Goal: Task Accomplishment & Management: Manage account settings

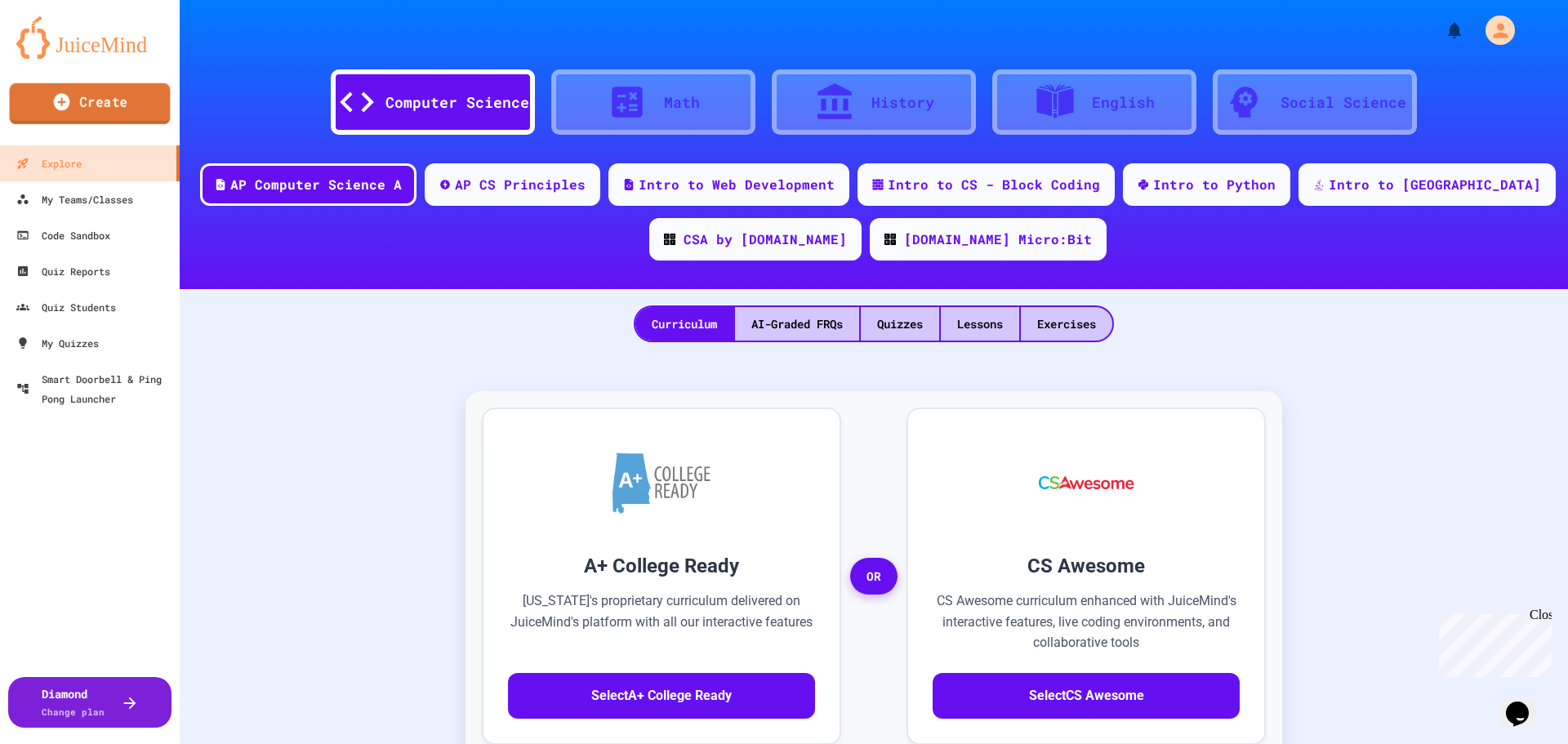
click at [87, 108] on link "Create" at bounding box center [91, 104] width 161 height 41
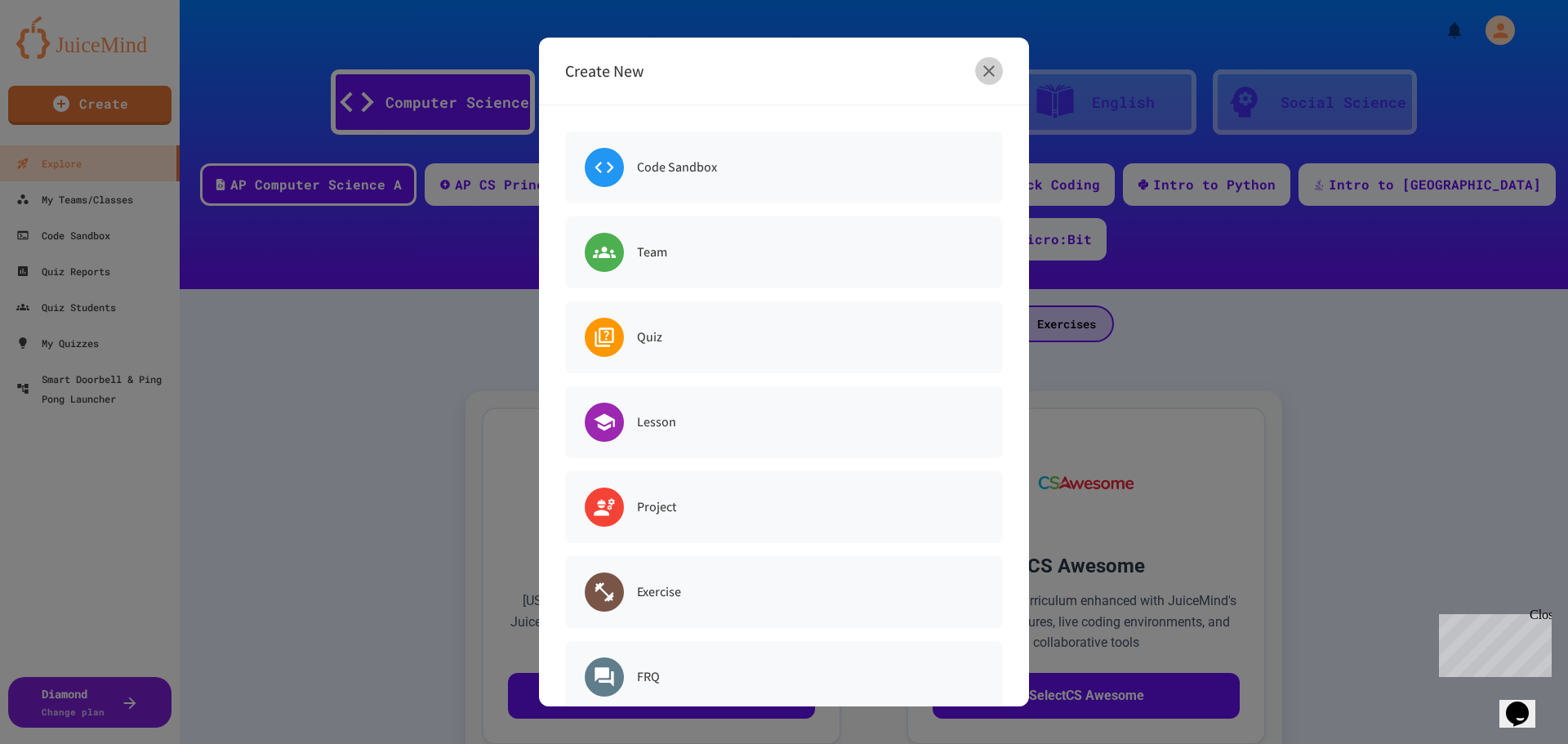
click at [992, 73] on icon "button" at bounding box center [989, 71] width 11 height 11
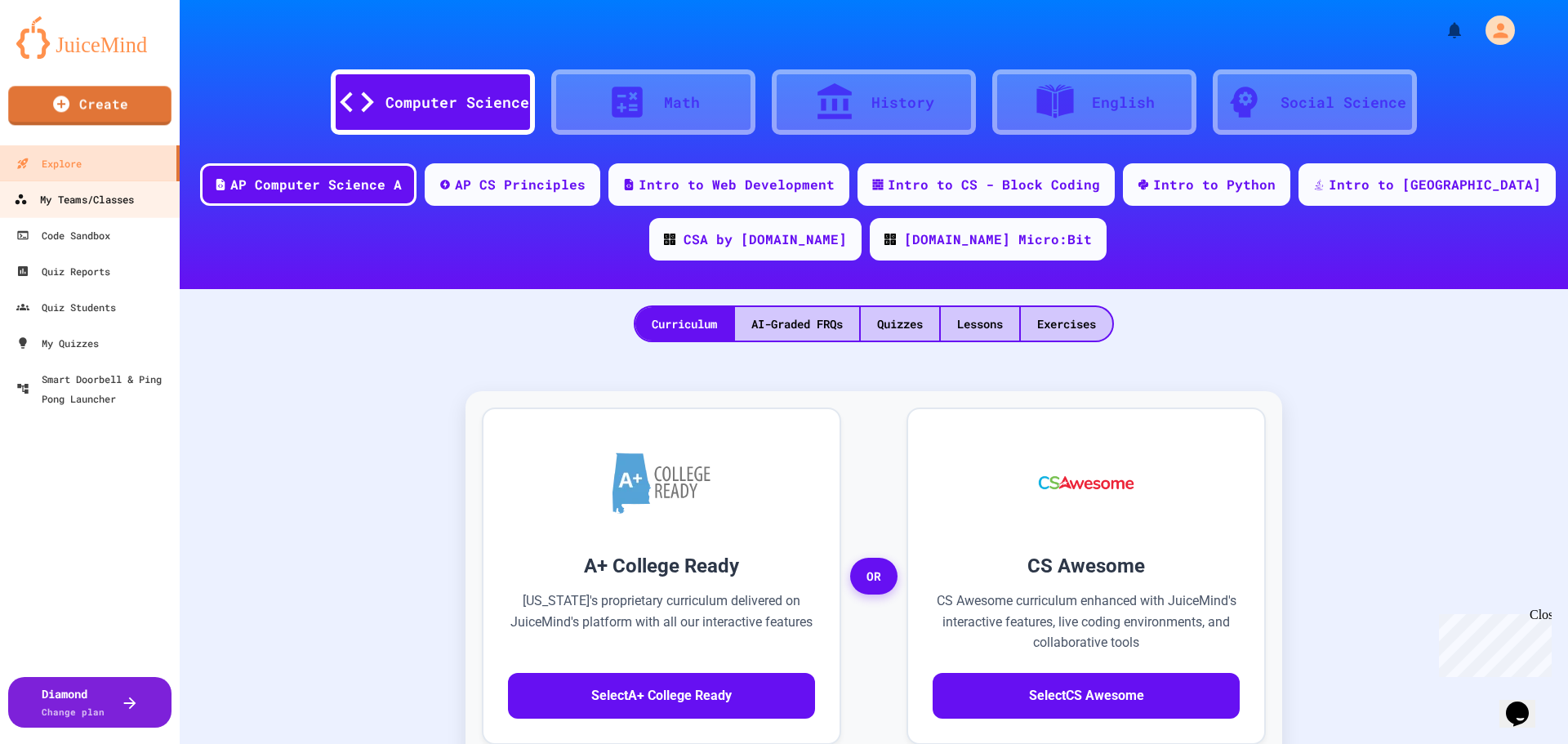
click at [108, 195] on div "My Teams/Classes" at bounding box center [73, 200] width 120 height 20
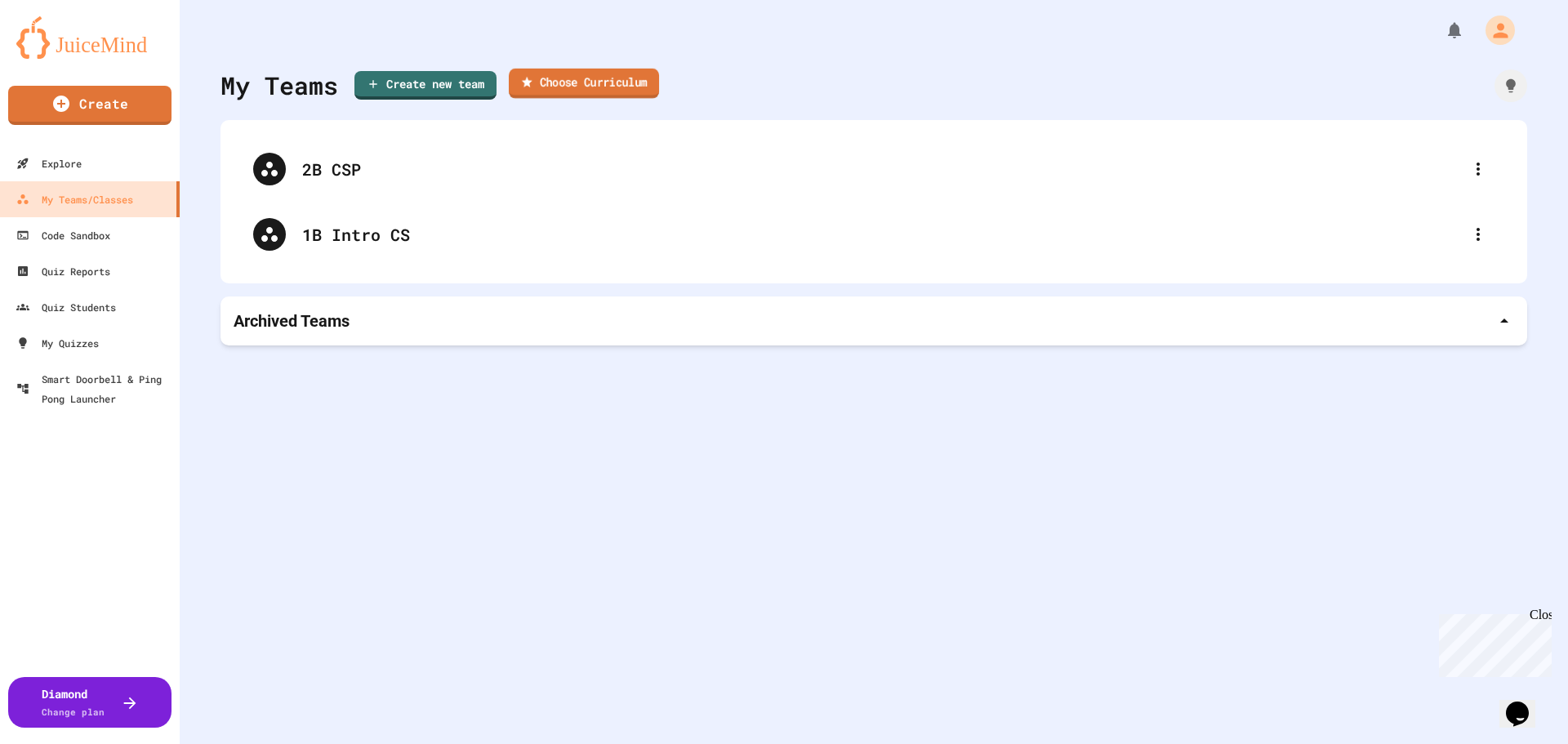
click at [596, 89] on link "Choose Curriculum" at bounding box center [584, 83] width 150 height 30
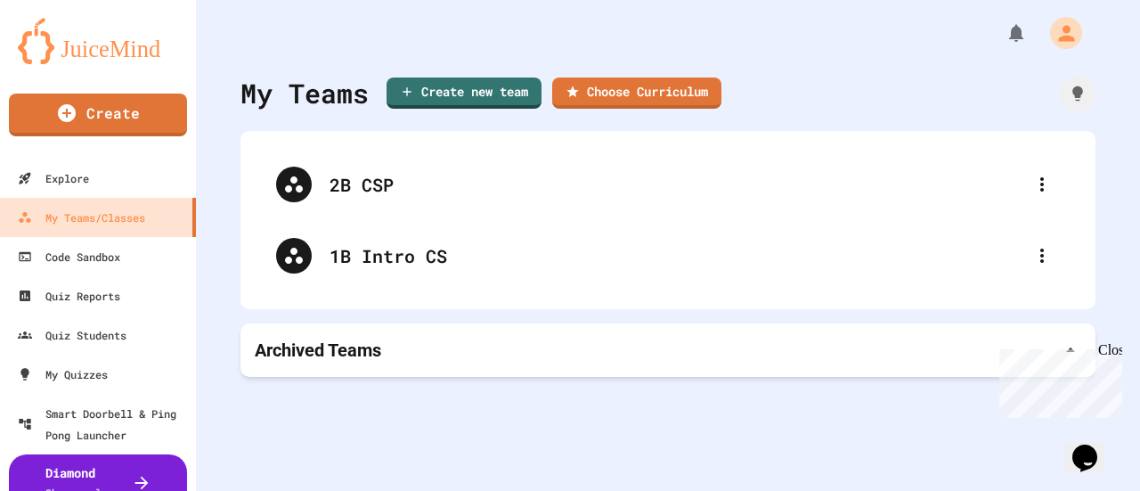
scroll to position [713, 0]
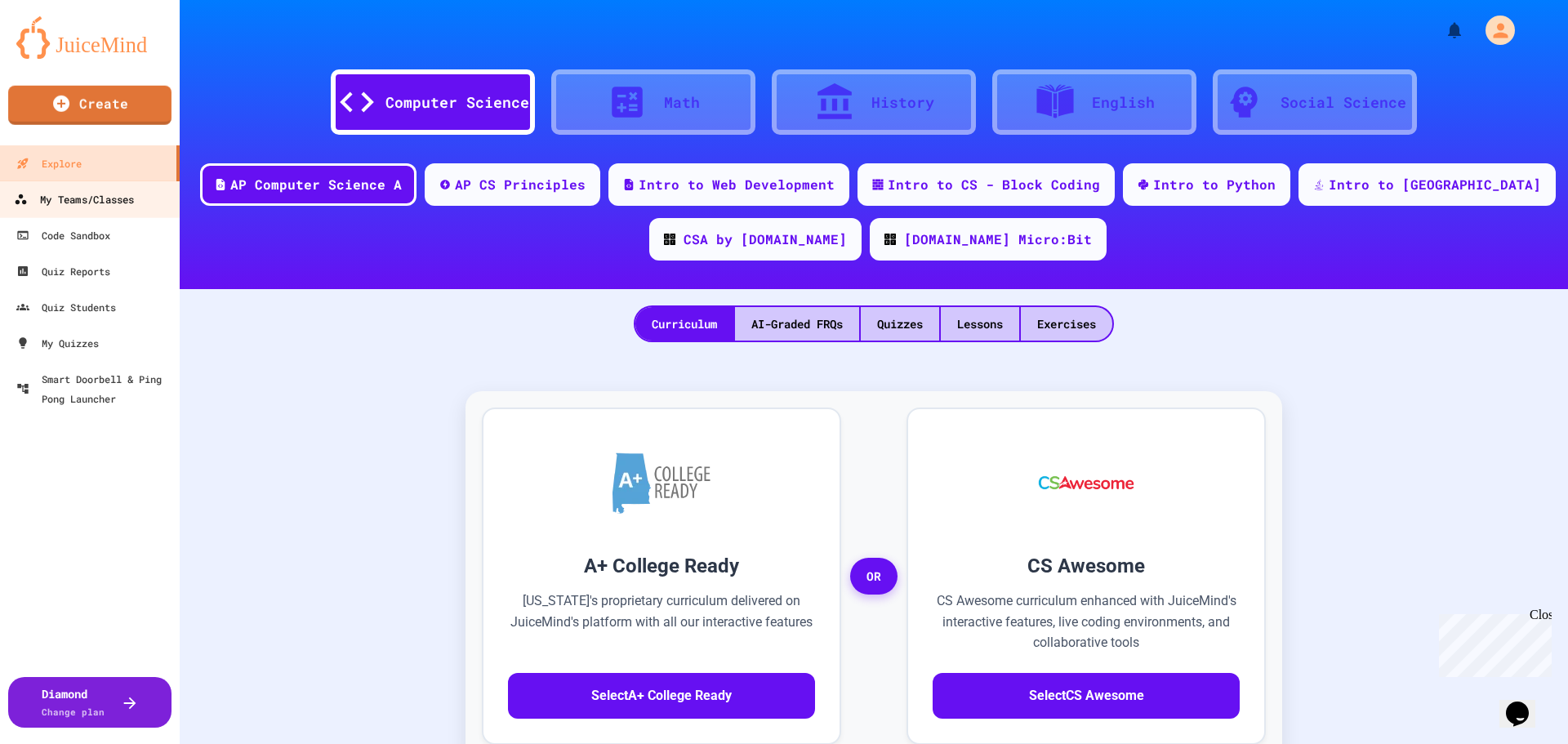
click at [88, 197] on div "My Teams/Classes" at bounding box center [73, 200] width 120 height 20
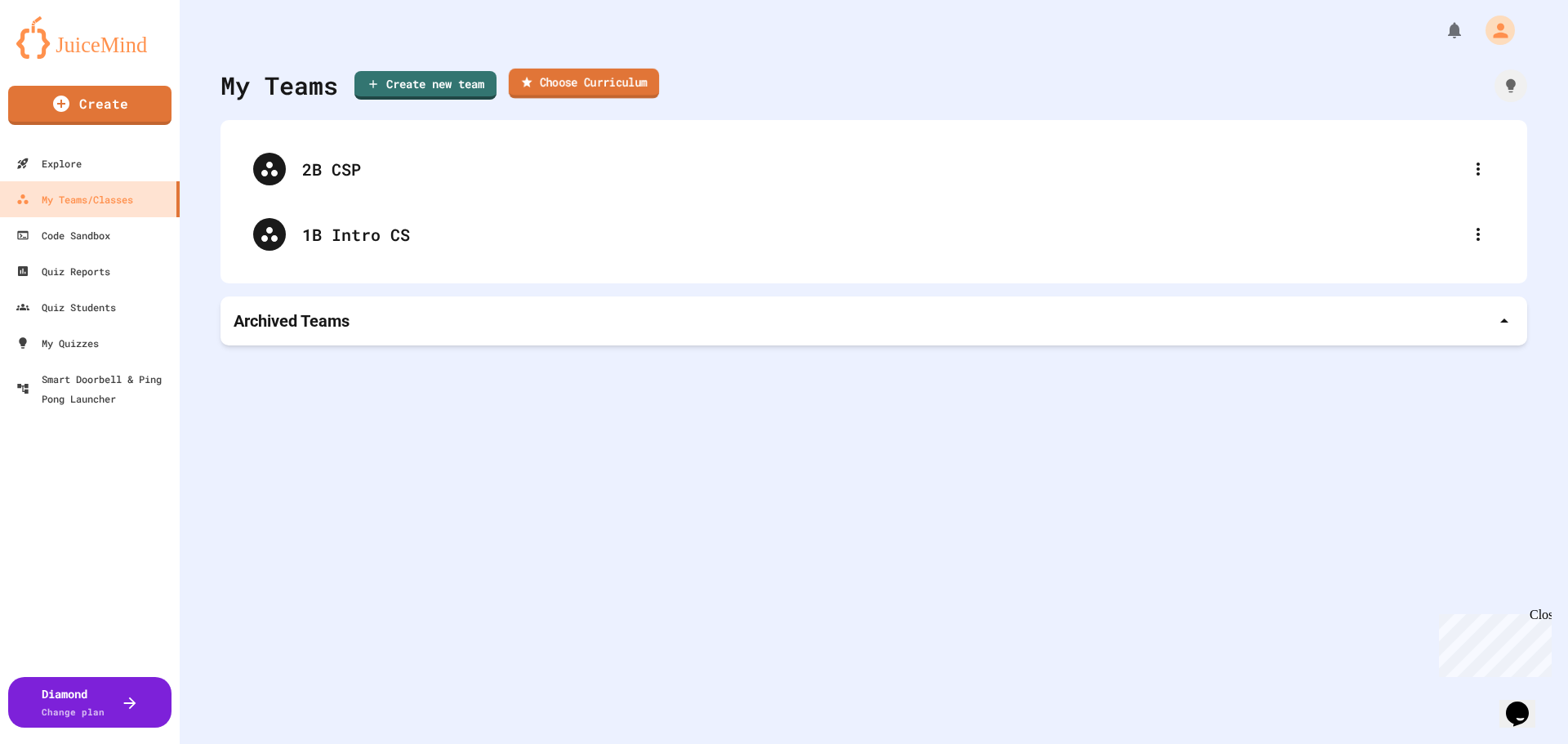
click at [566, 79] on link "Choose Curriculum" at bounding box center [584, 83] width 150 height 30
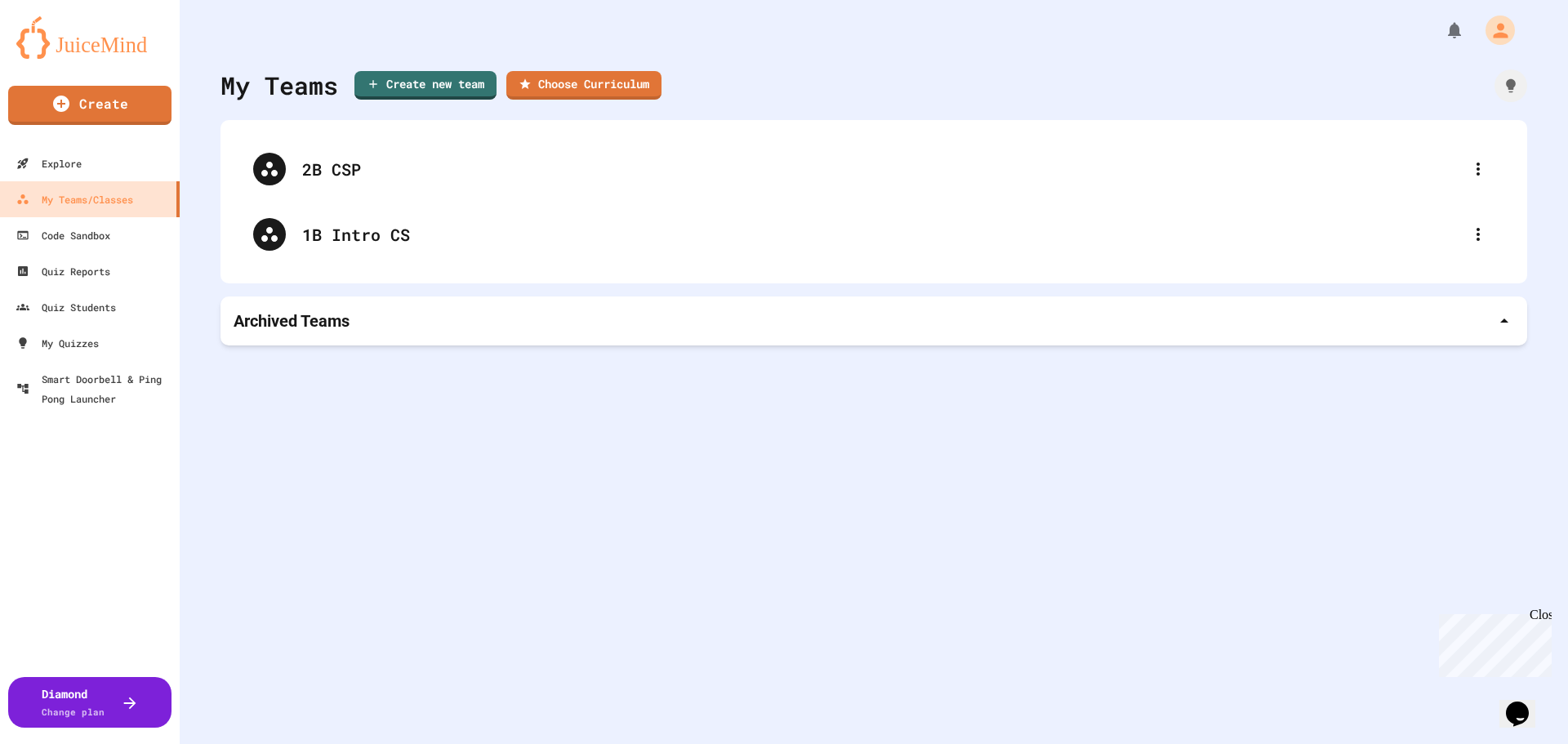
type input "*"
type input "**********"
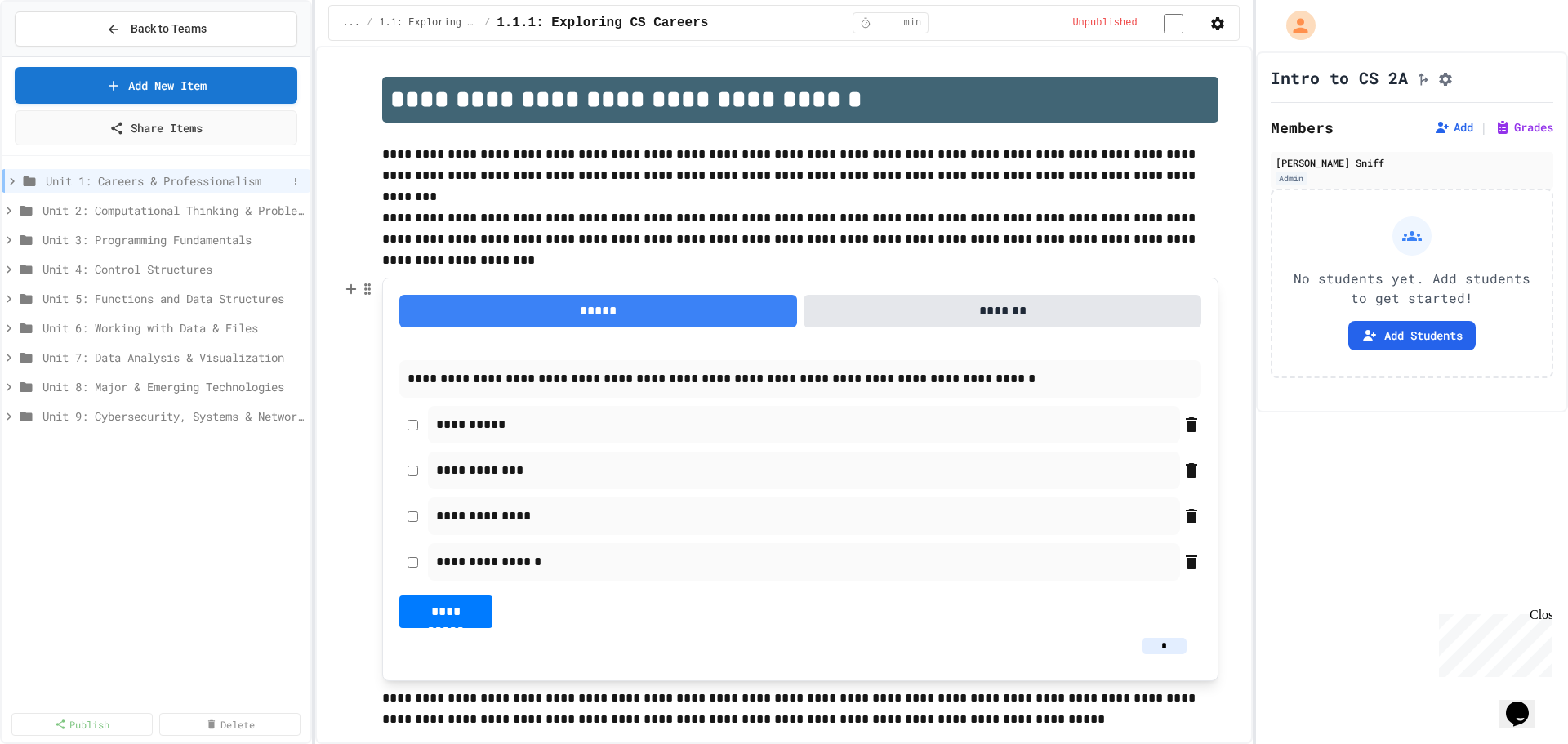
click at [16, 180] on icon at bounding box center [12, 181] width 15 height 15
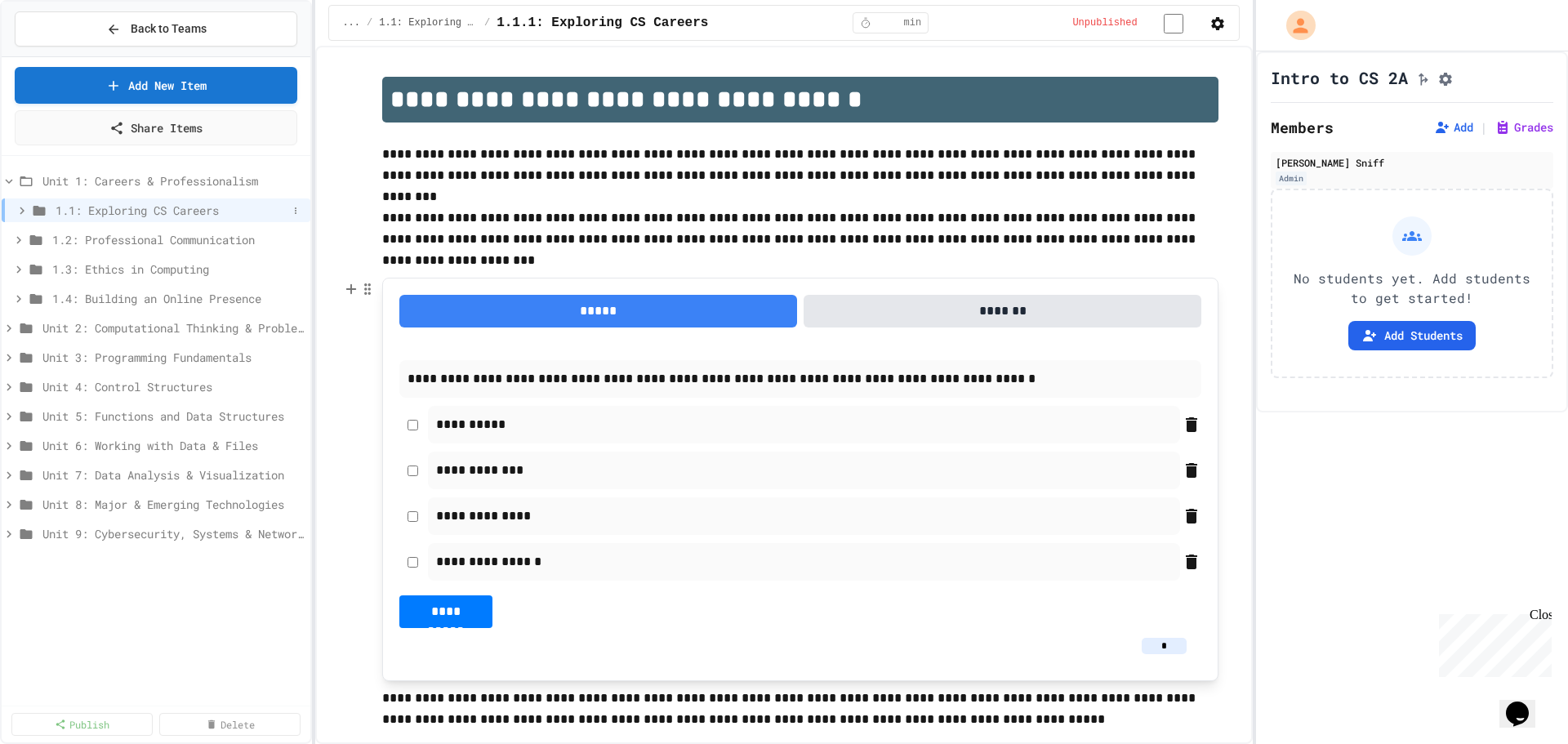
click at [220, 213] on span "1.1: Exploring CS Careers" at bounding box center [171, 210] width 232 height 17
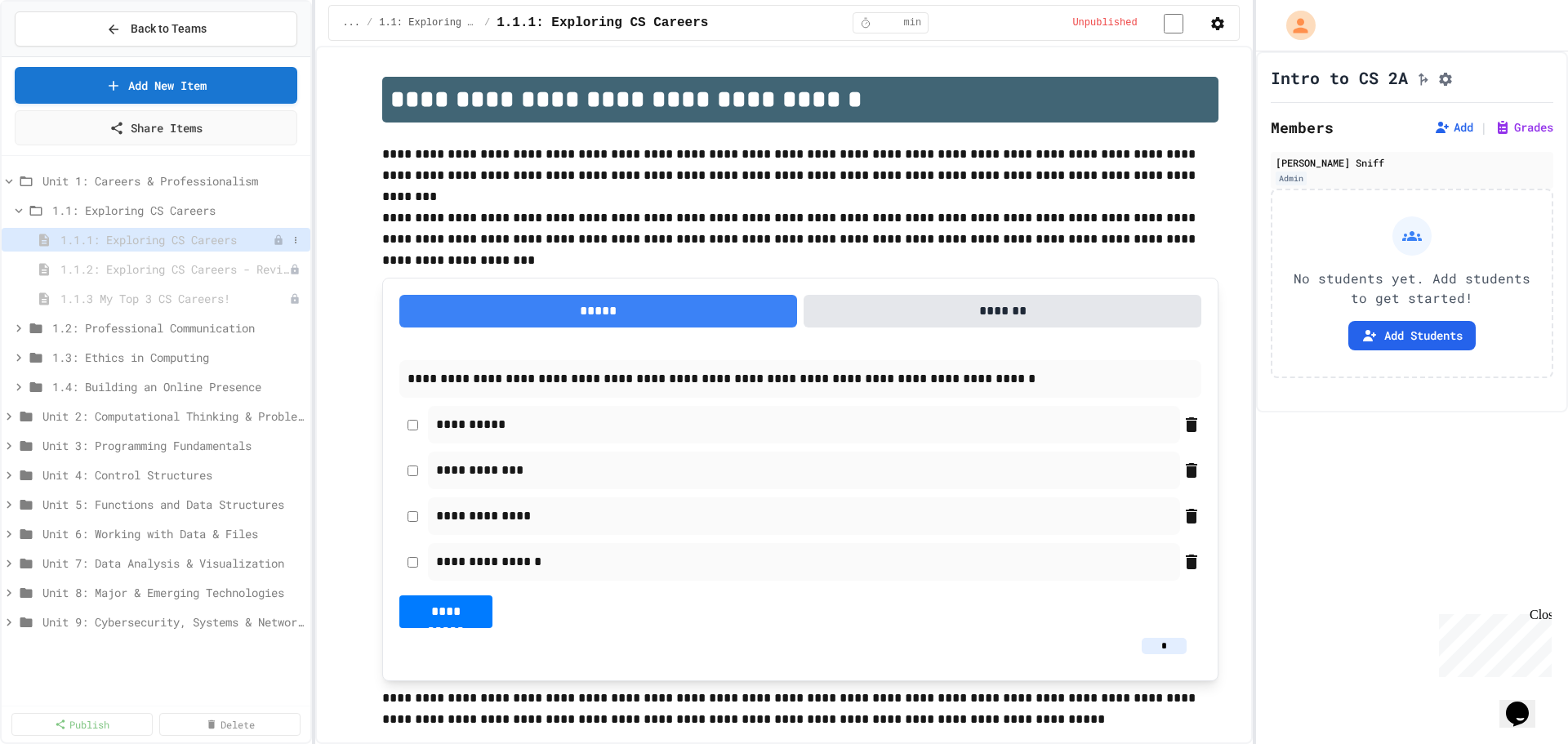
click at [193, 242] on span "1.1.1: Exploring CS Careers" at bounding box center [167, 239] width 213 height 17
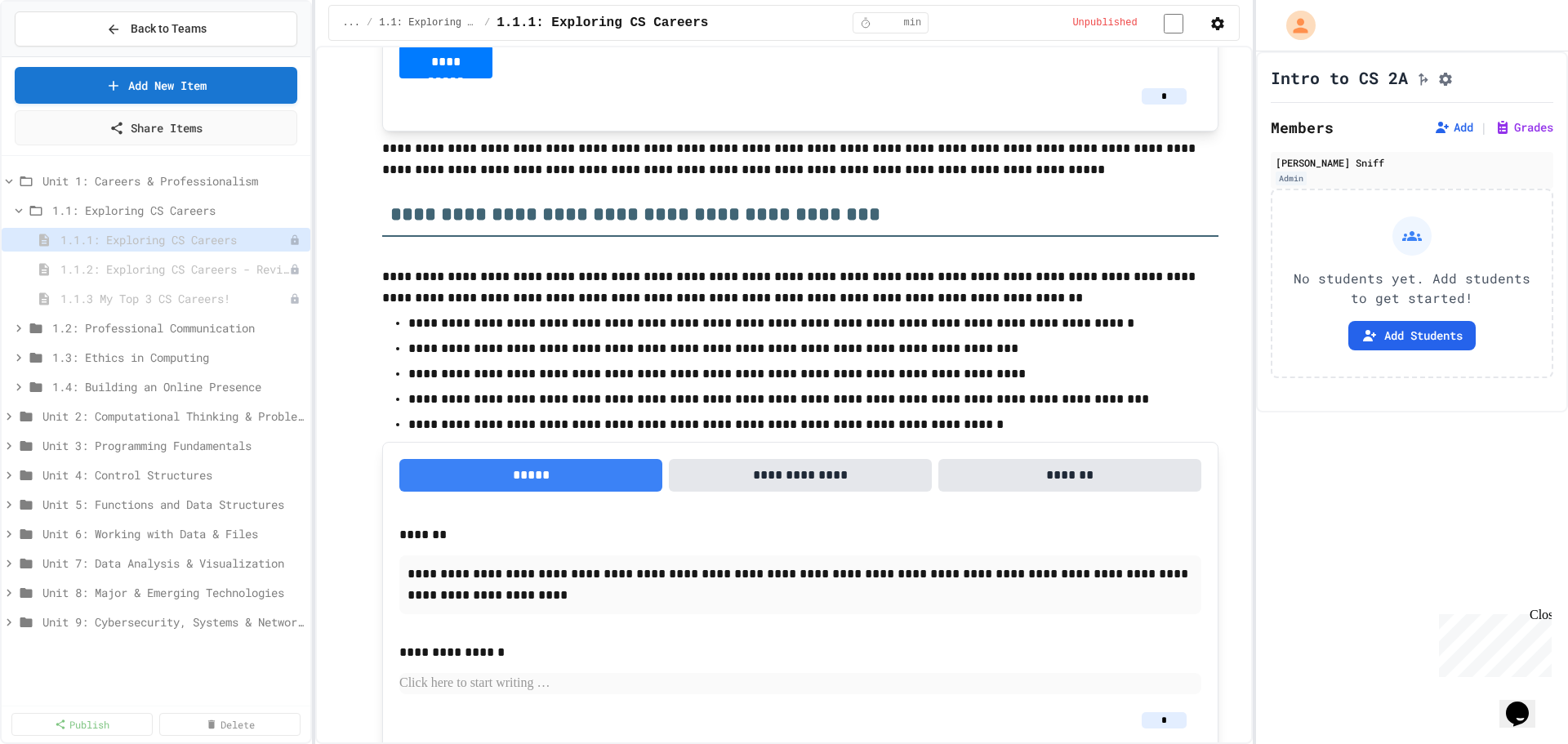
scroll to position [572, 0]
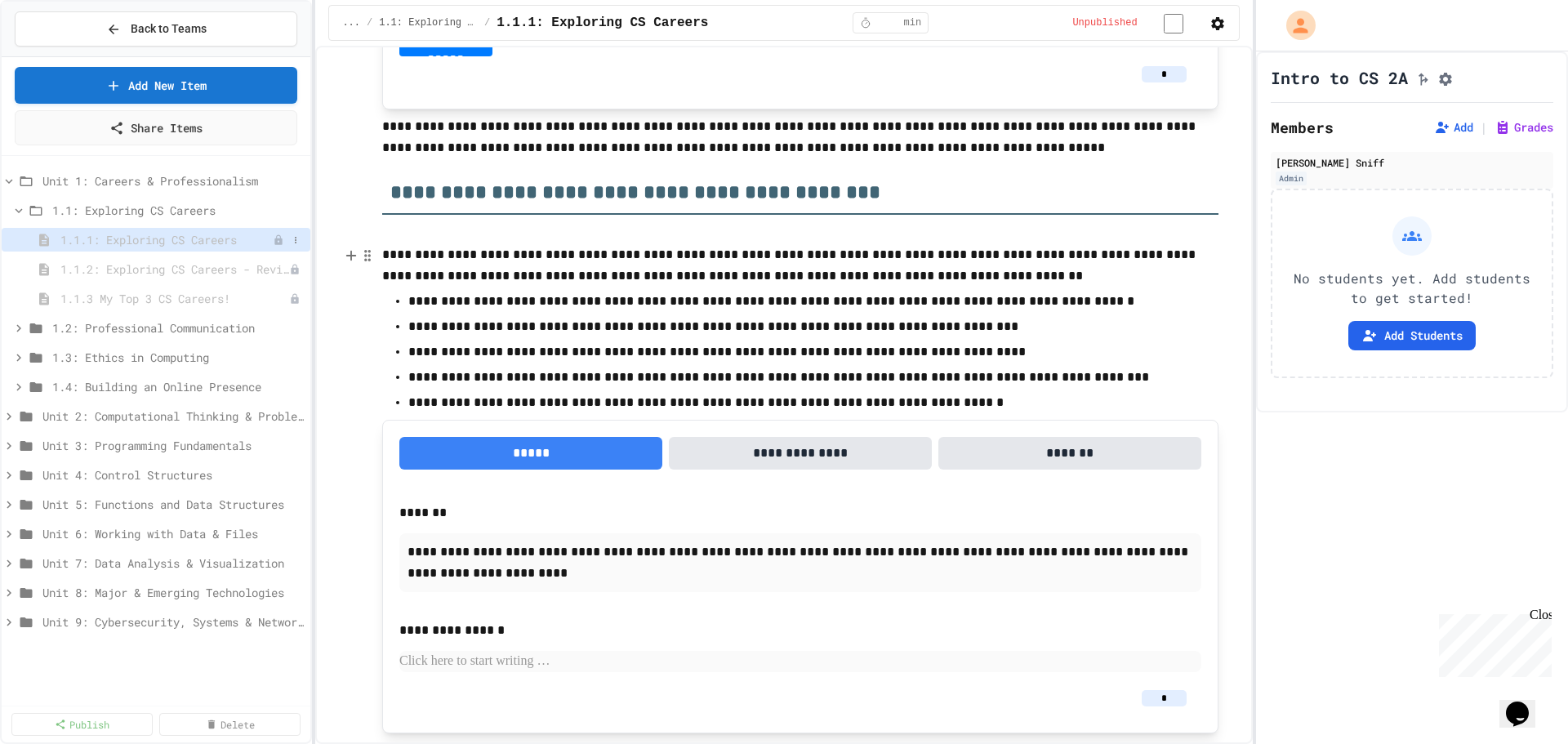
click at [161, 250] on div "1.1.1: Exploring CS Careers" at bounding box center [156, 240] width 309 height 24
click at [153, 263] on span "1.1.2: Exploring CS Careers - Review" at bounding box center [167, 268] width 213 height 17
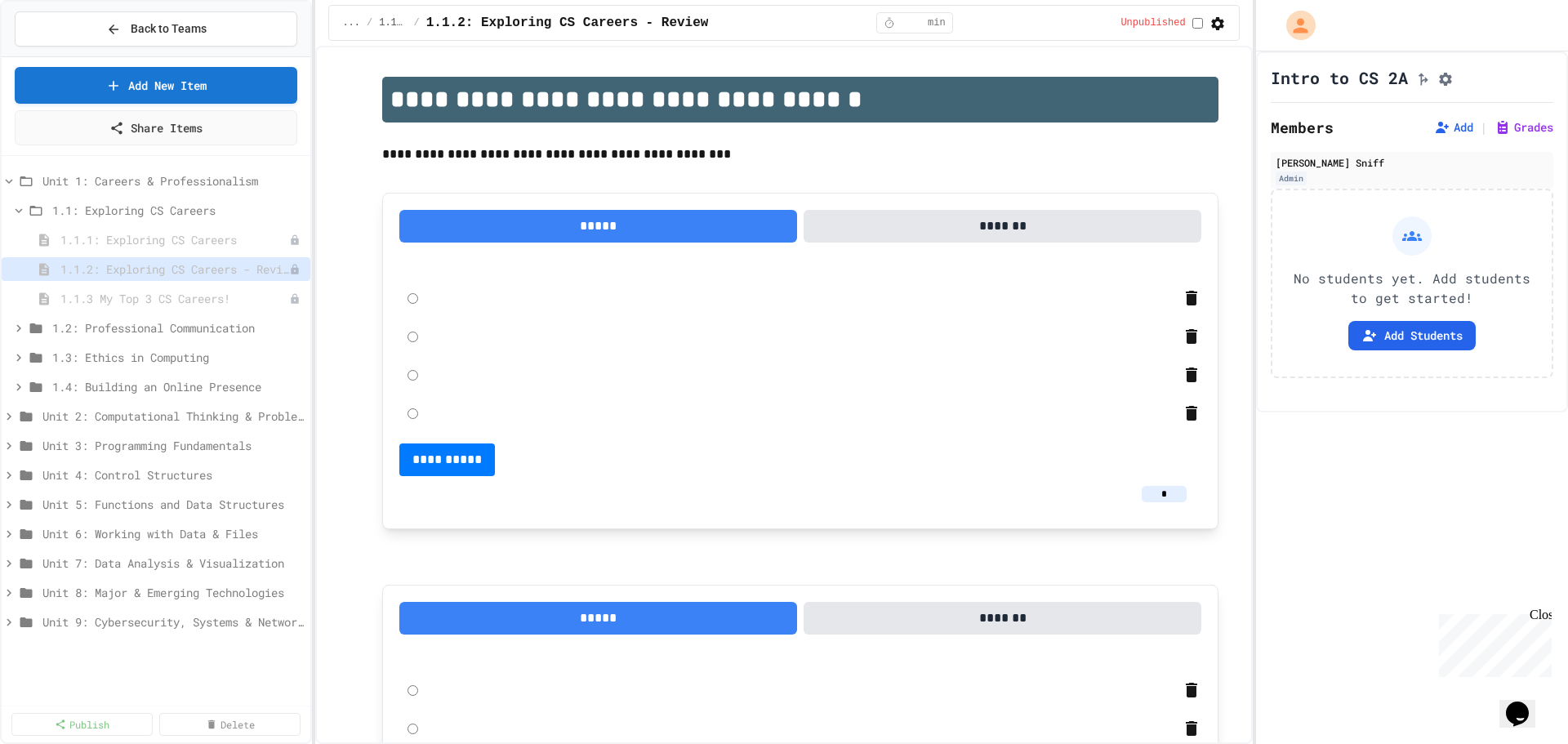
click at [156, 213] on span "1.1: Exploring CS Careers" at bounding box center [178, 210] width 251 height 17
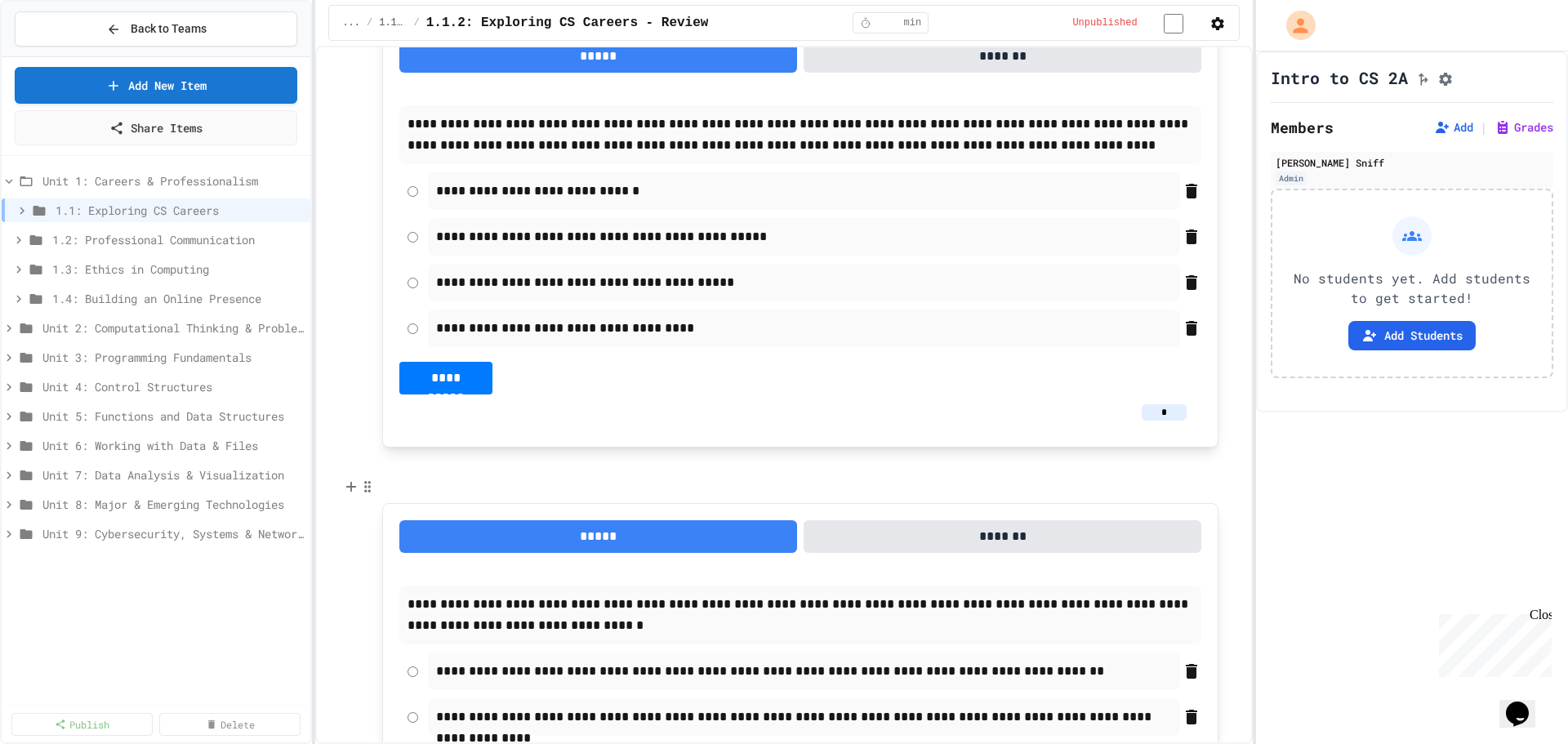
scroll to position [3999, 0]
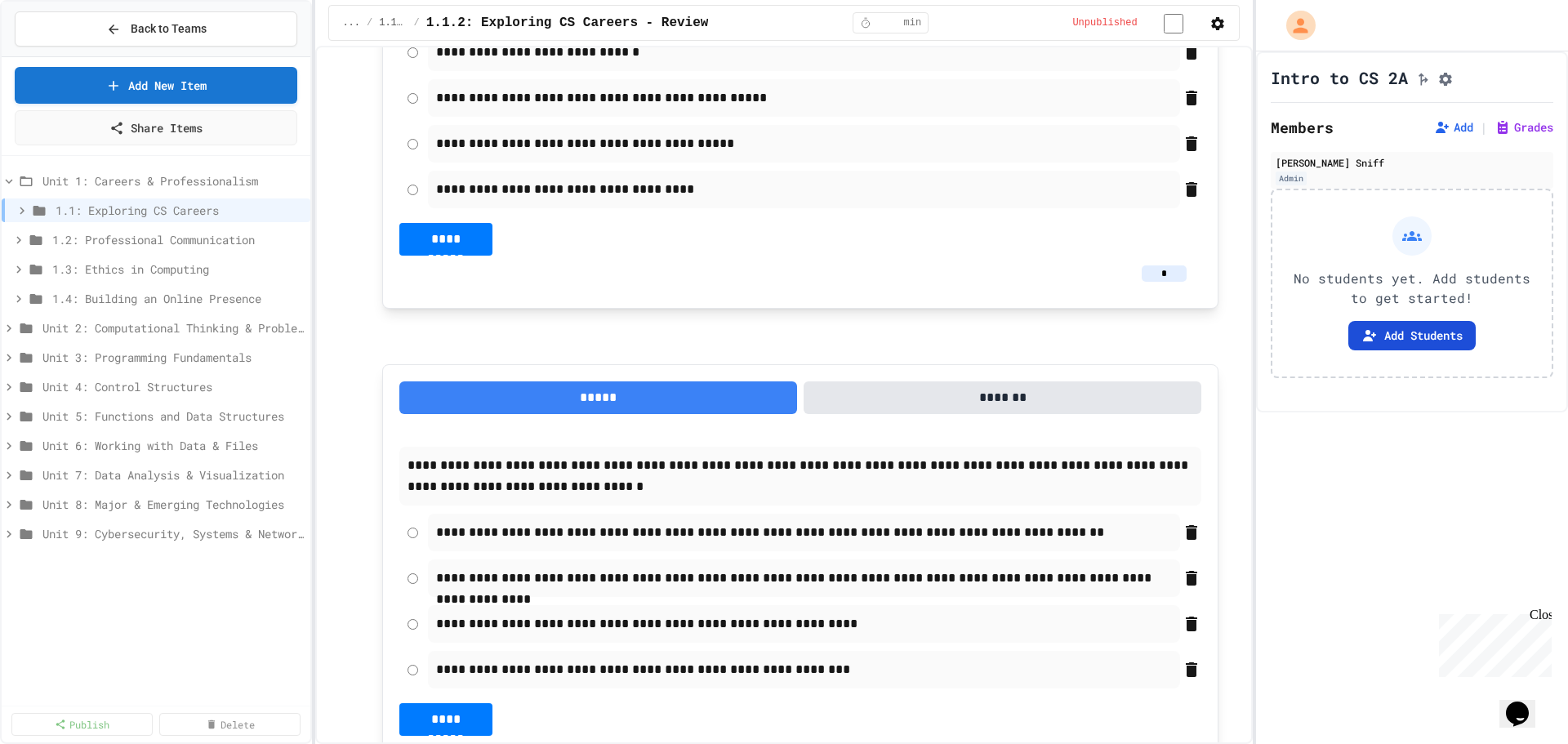
click at [1418, 346] on button "Add Students" at bounding box center [1411, 335] width 127 height 29
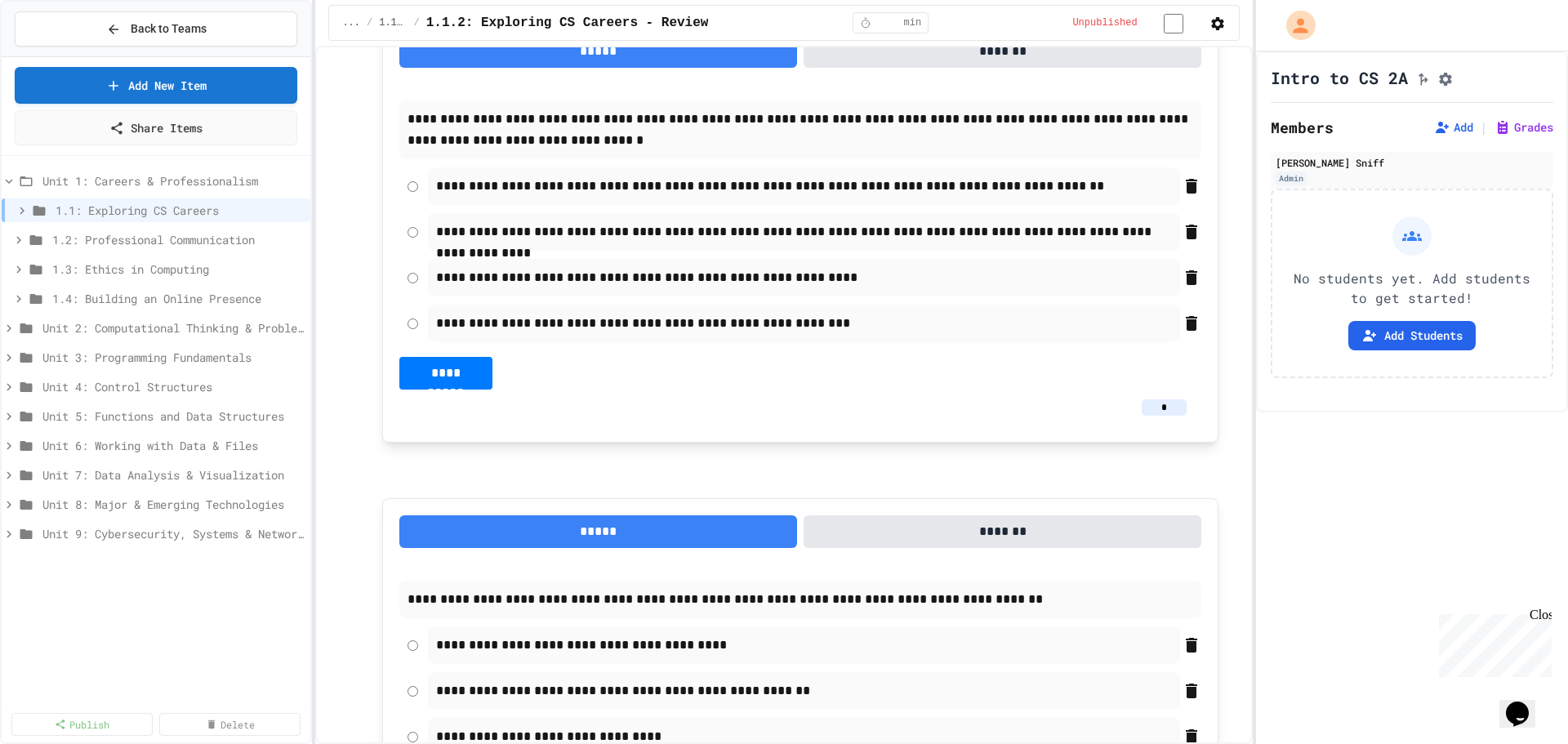
scroll to position [4566, 0]
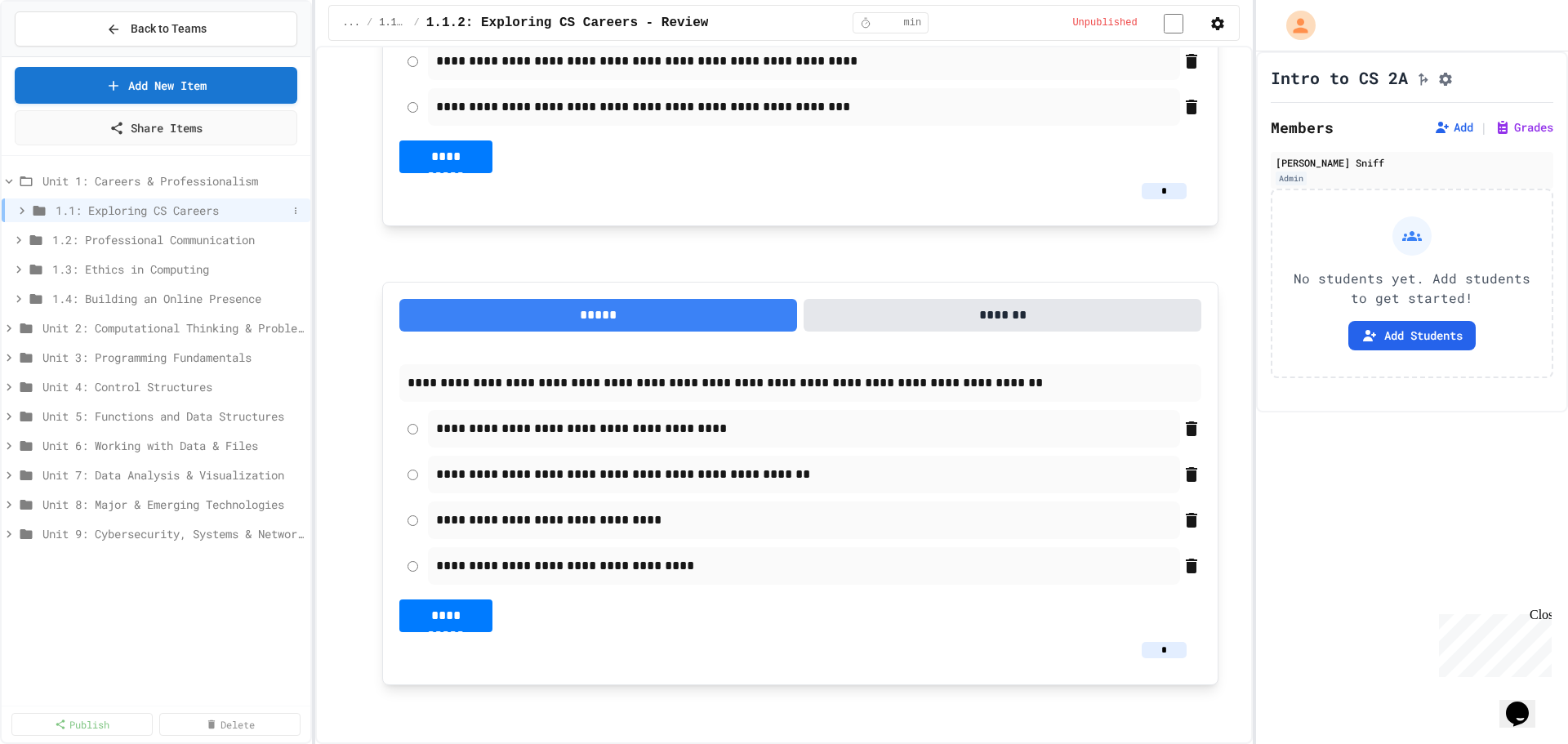
click at [106, 214] on span "1.1: Exploring CS Careers" at bounding box center [171, 210] width 232 height 17
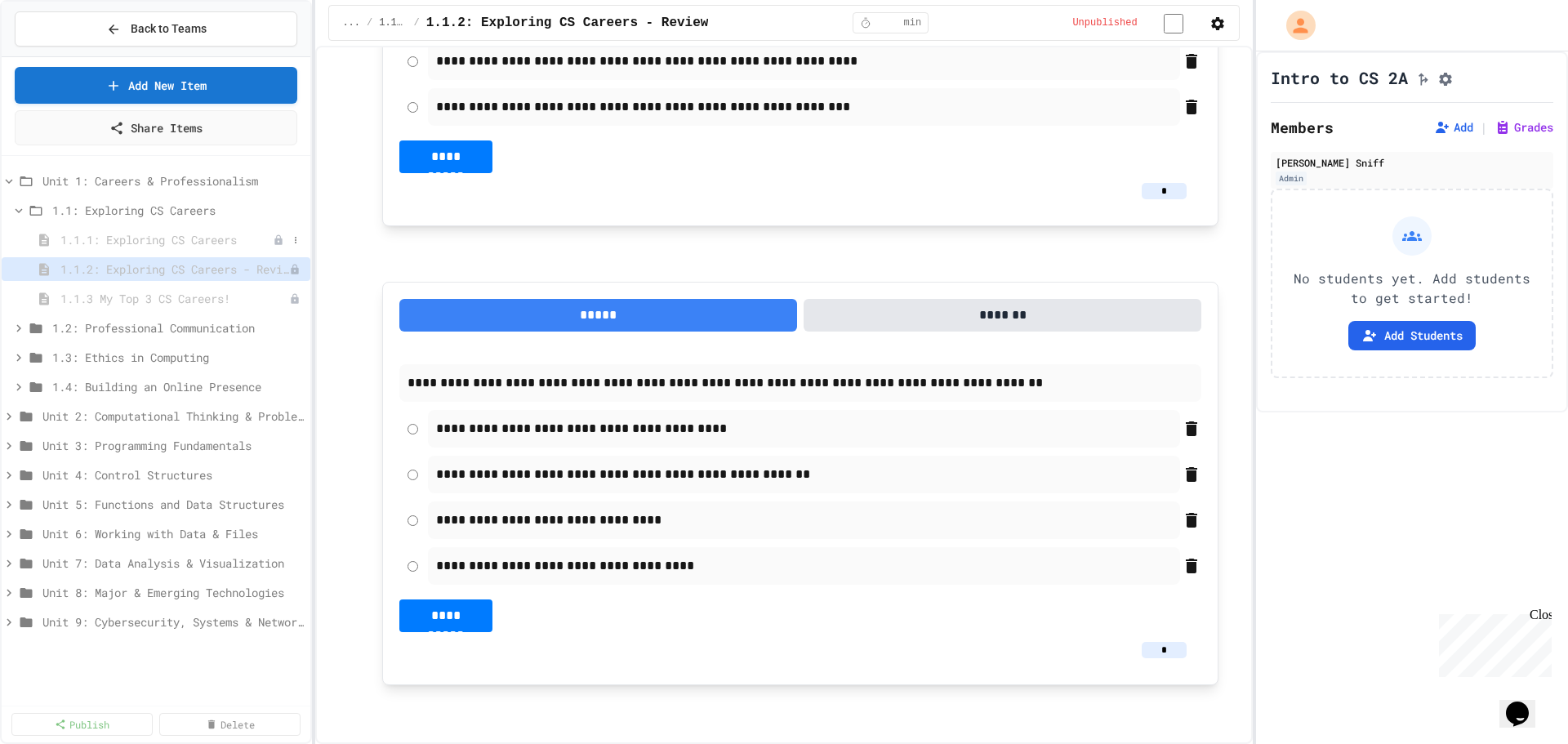
click at [110, 240] on span "1.1.1: Exploring CS Careers" at bounding box center [167, 239] width 213 height 17
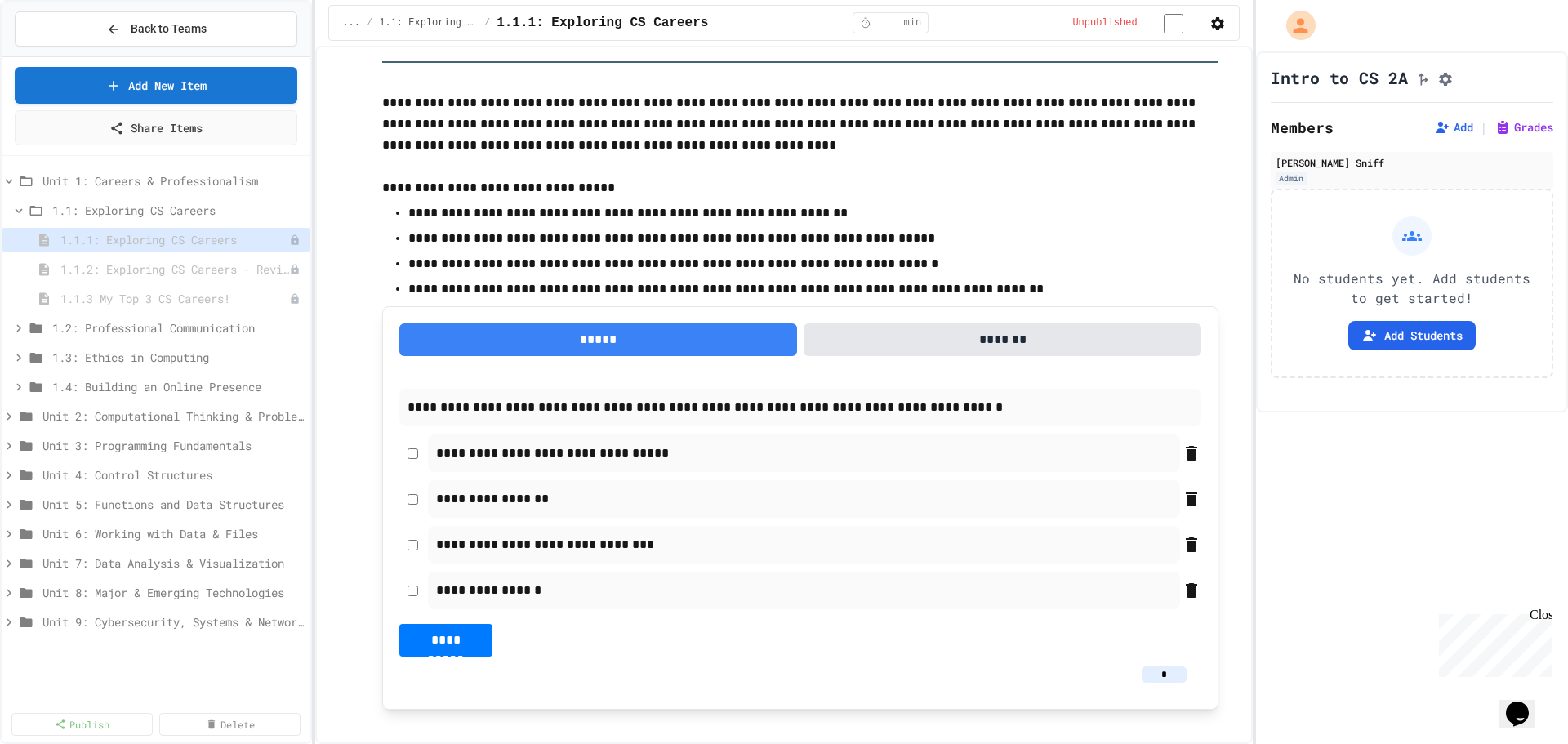
scroll to position [2531, 0]
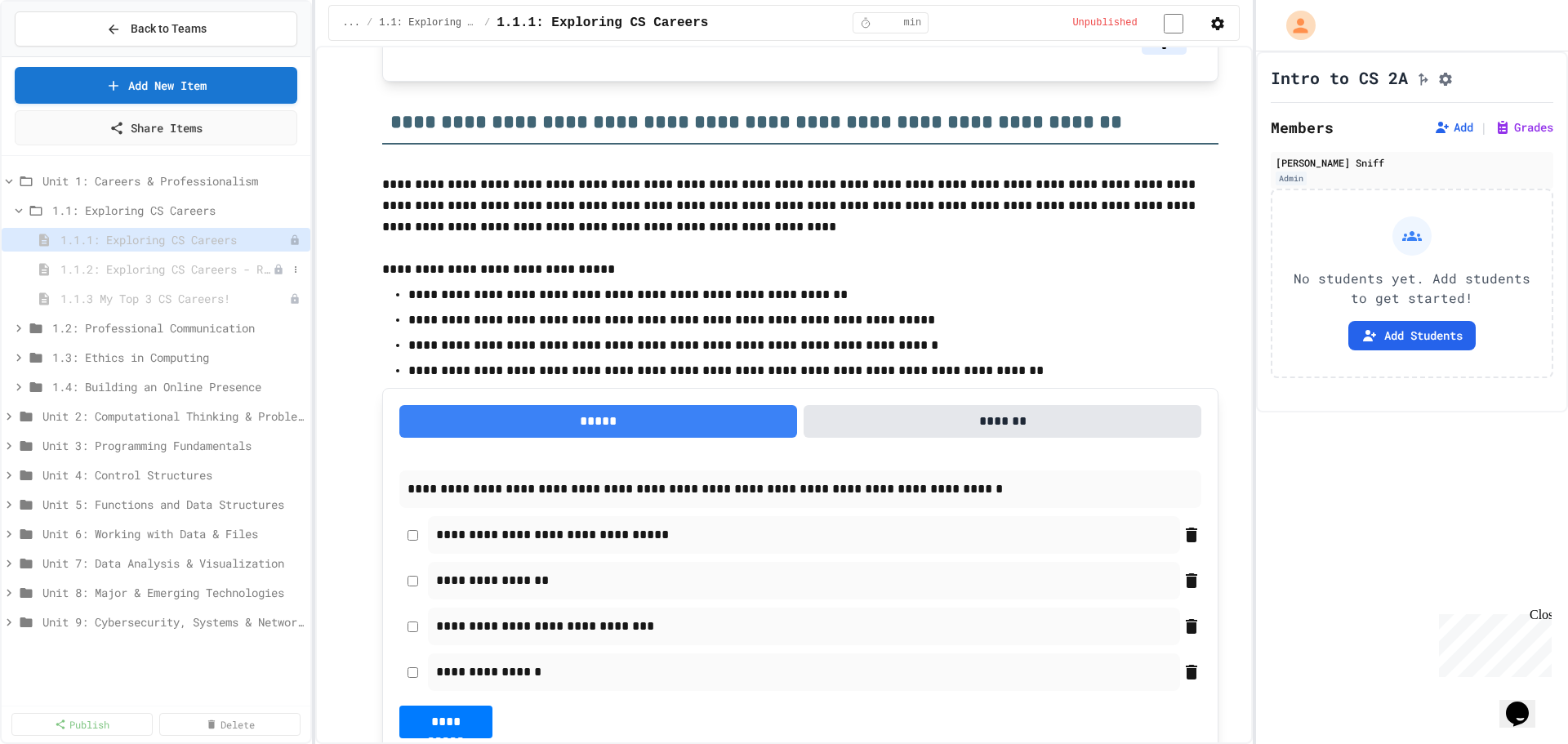
click at [188, 276] on span "1.1.2: Exploring CS Careers - Review" at bounding box center [167, 268] width 213 height 17
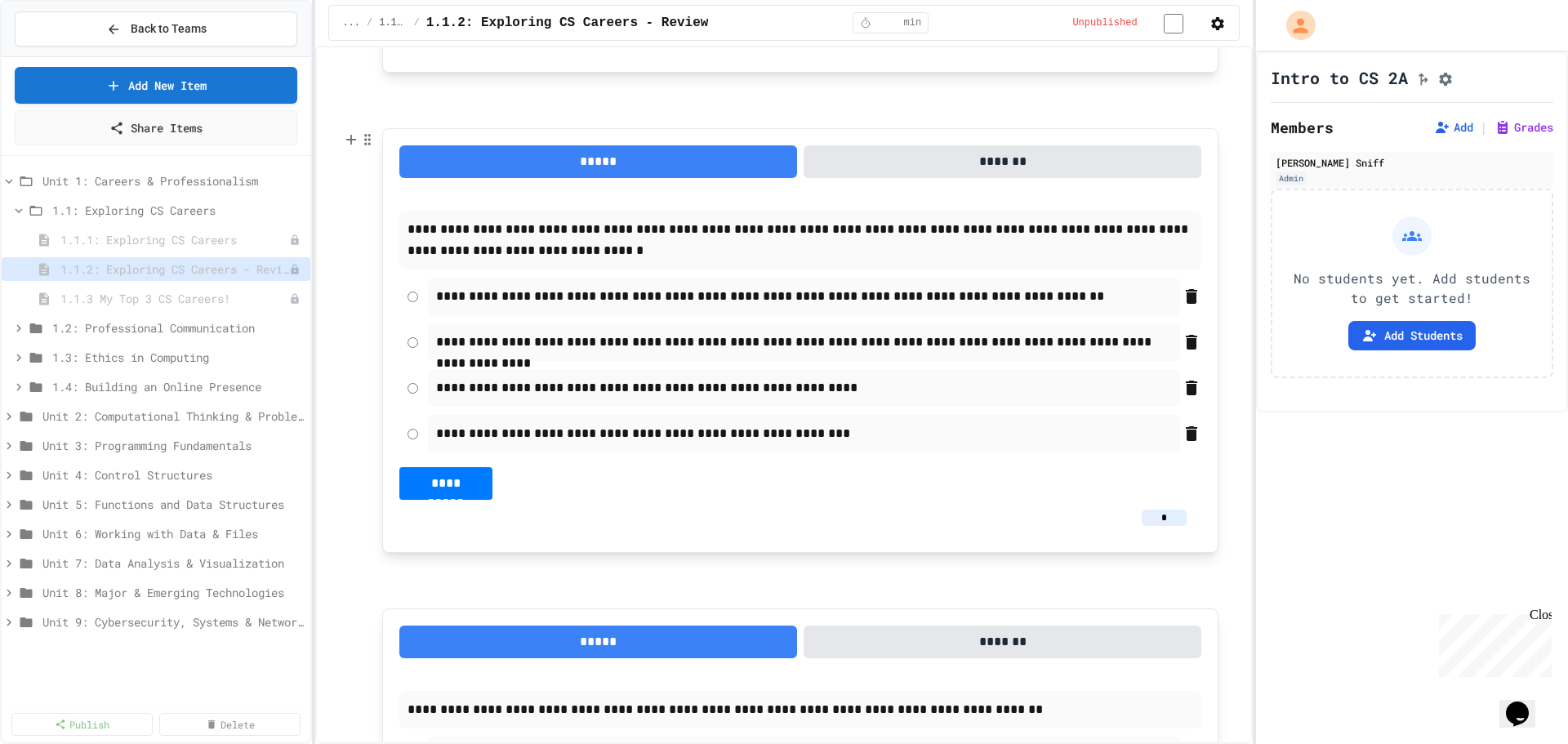
scroll to position [4245, 0]
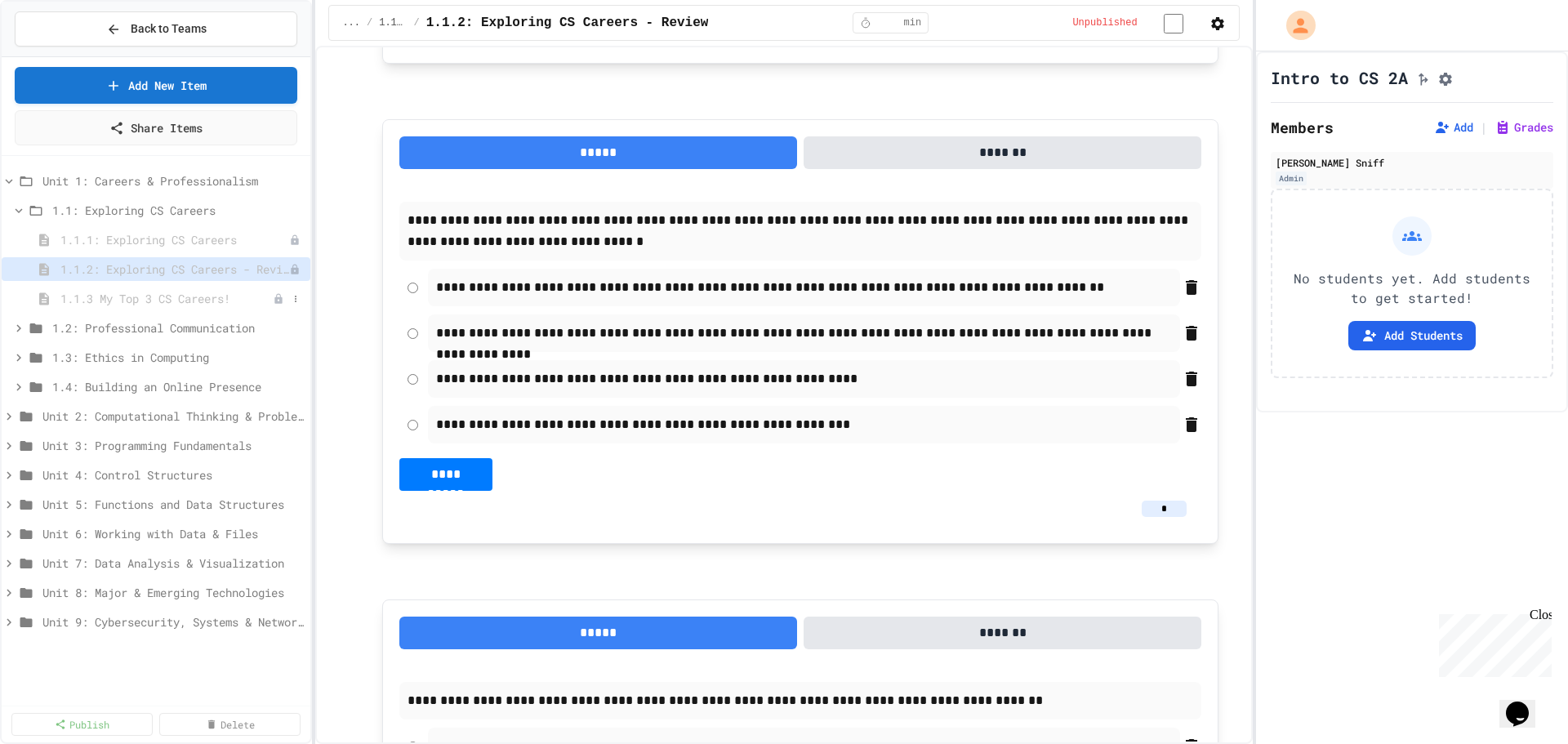
click at [143, 296] on span "1.1.3 My Top 3 CS Careers!" at bounding box center [167, 298] width 213 height 17
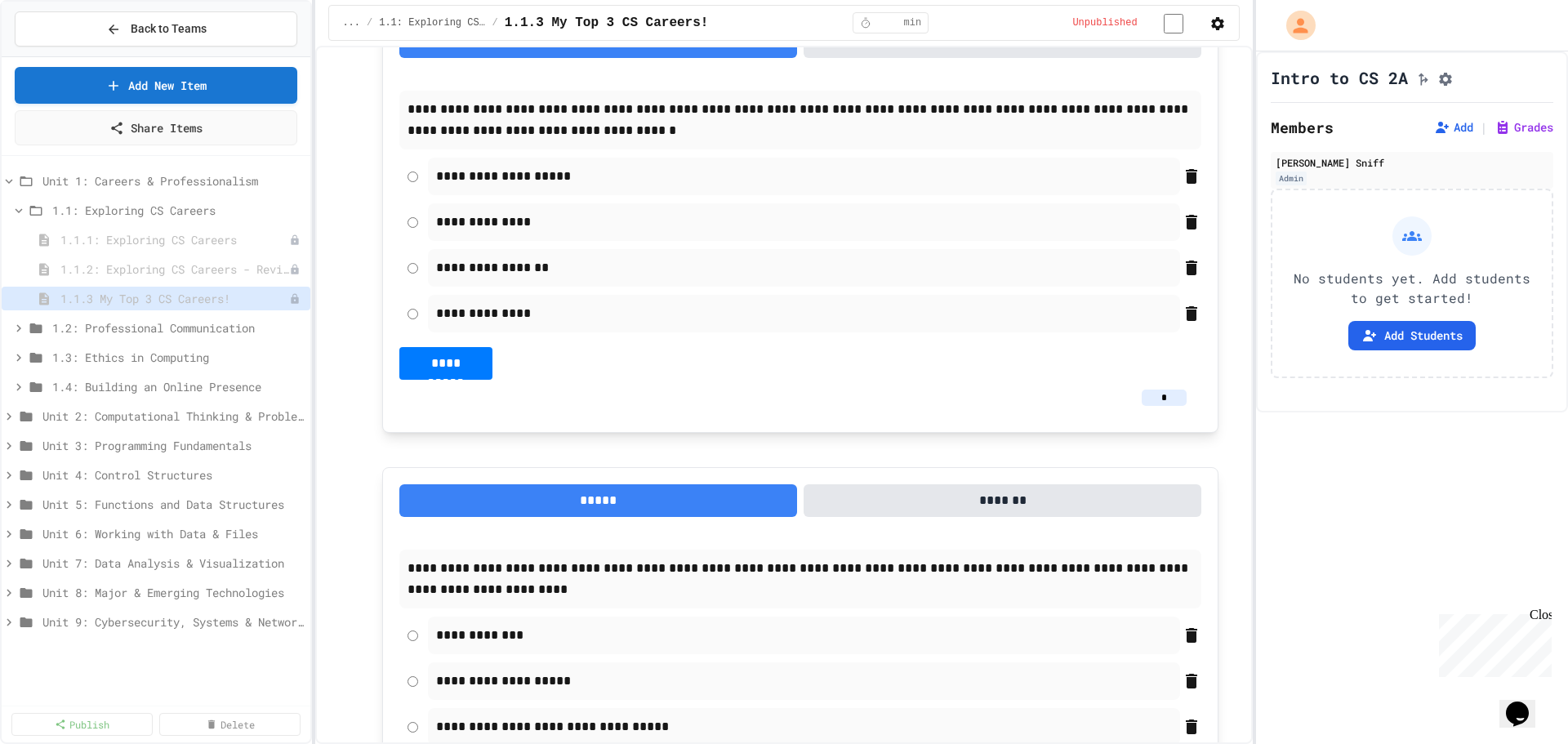
scroll to position [3539, 0]
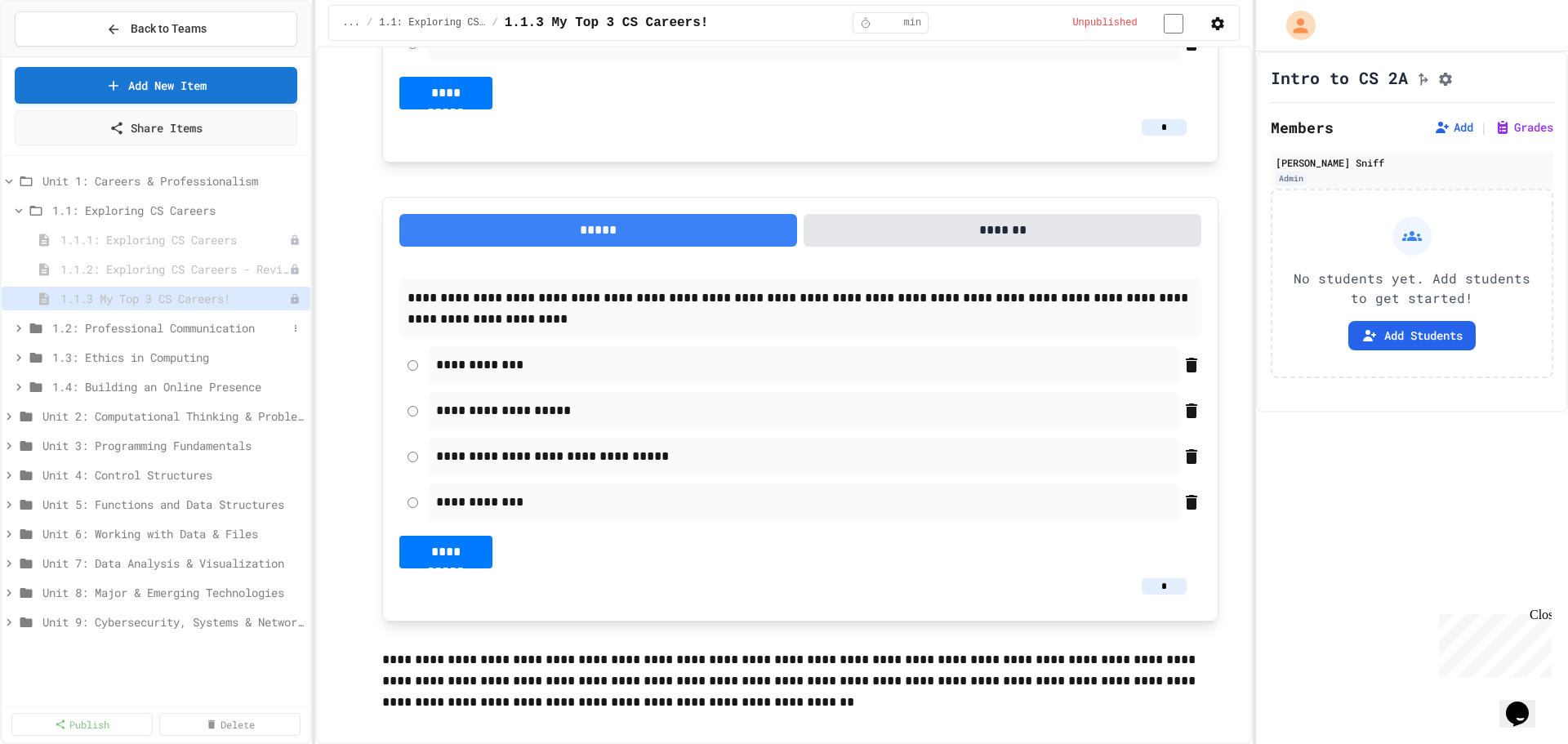
click at [197, 325] on span "1.2: Professional Communication" at bounding box center [170, 327] width 236 height 17
click at [189, 362] on span "1.2.1 Professional Communication" at bounding box center [167, 356] width 213 height 17
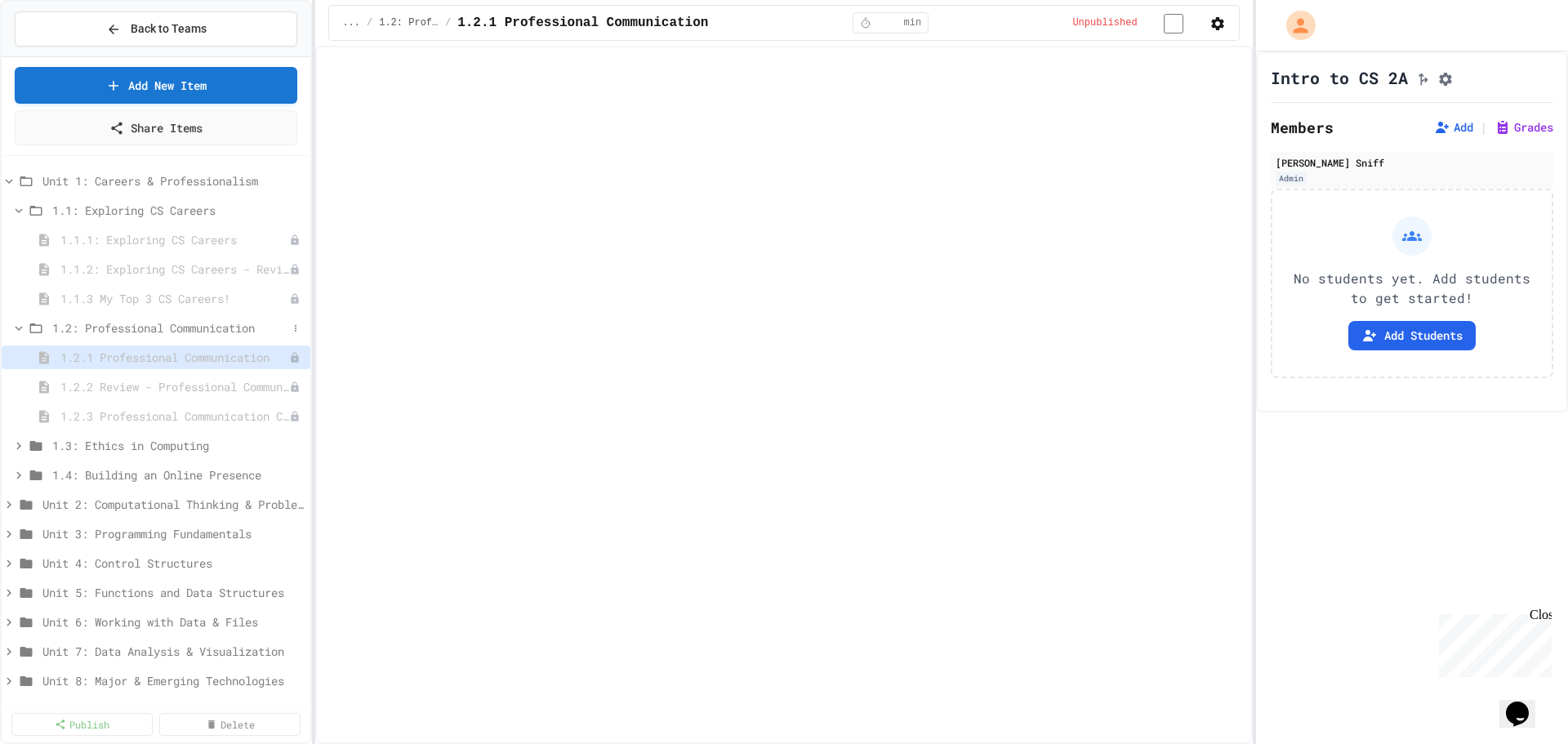
click at [191, 332] on span "1.2: Professional Communication" at bounding box center [170, 327] width 236 height 17
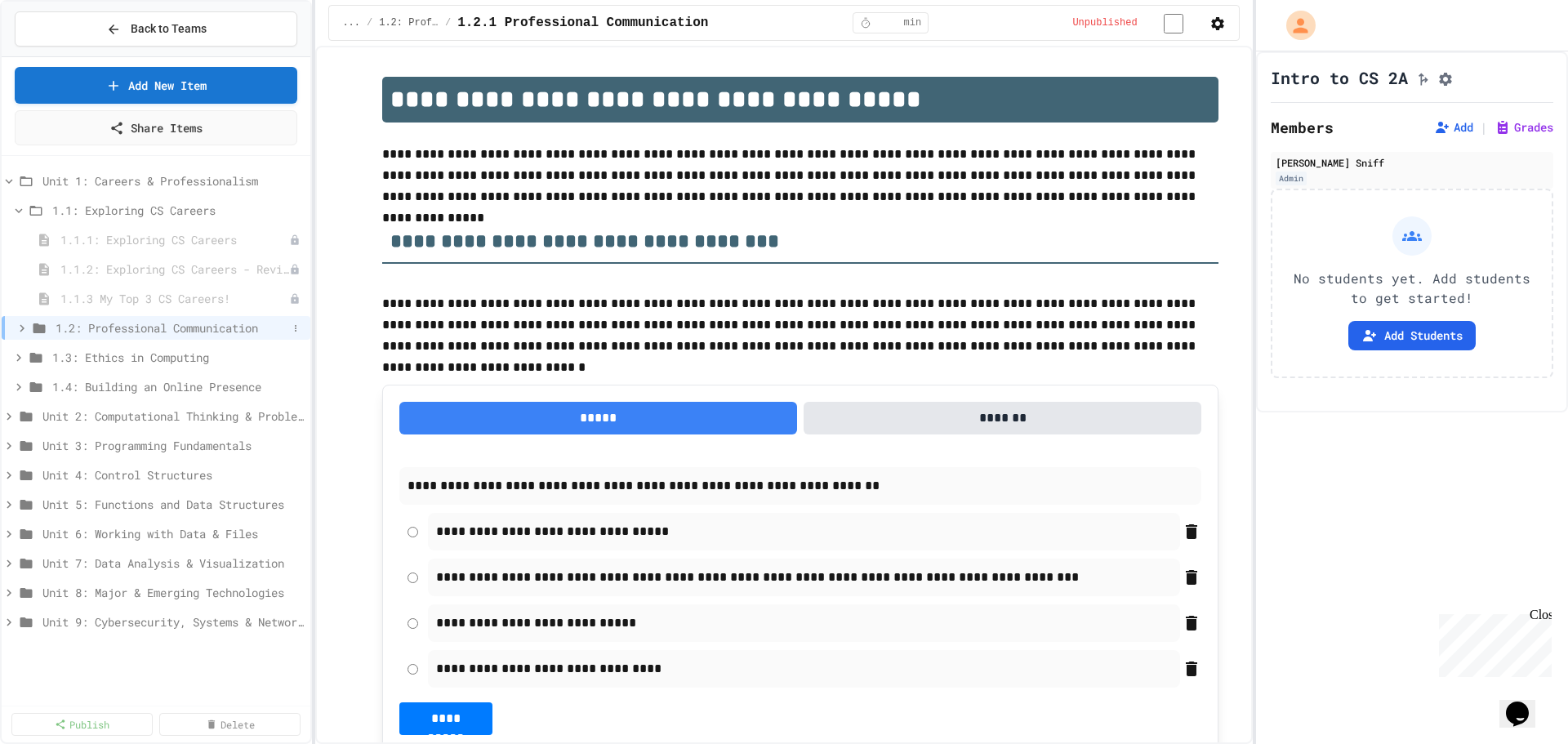
click at [191, 333] on span "1.2: Professional Communication" at bounding box center [171, 327] width 232 height 17
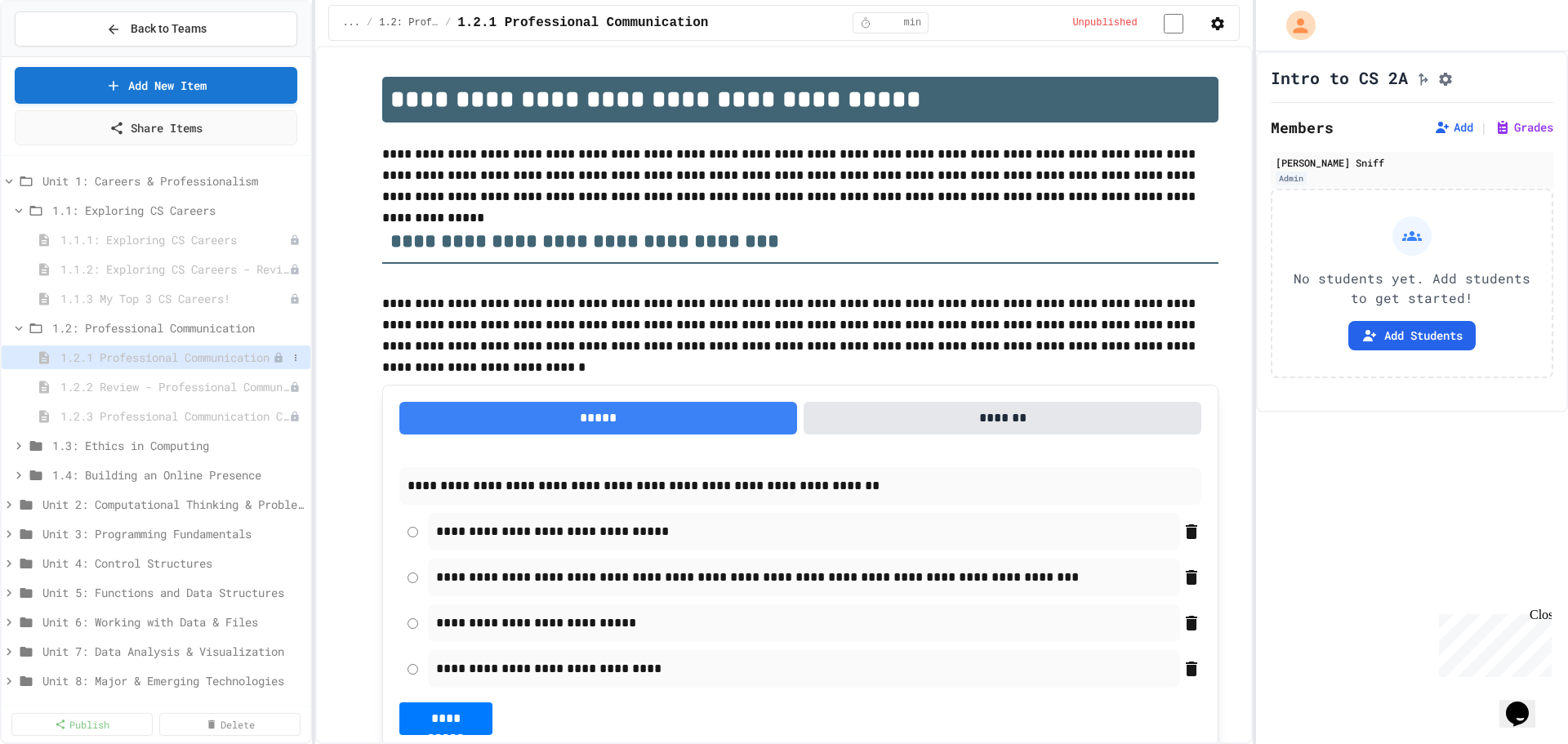
click at [190, 358] on span "1.2.1 Professional Communication" at bounding box center [167, 356] width 213 height 17
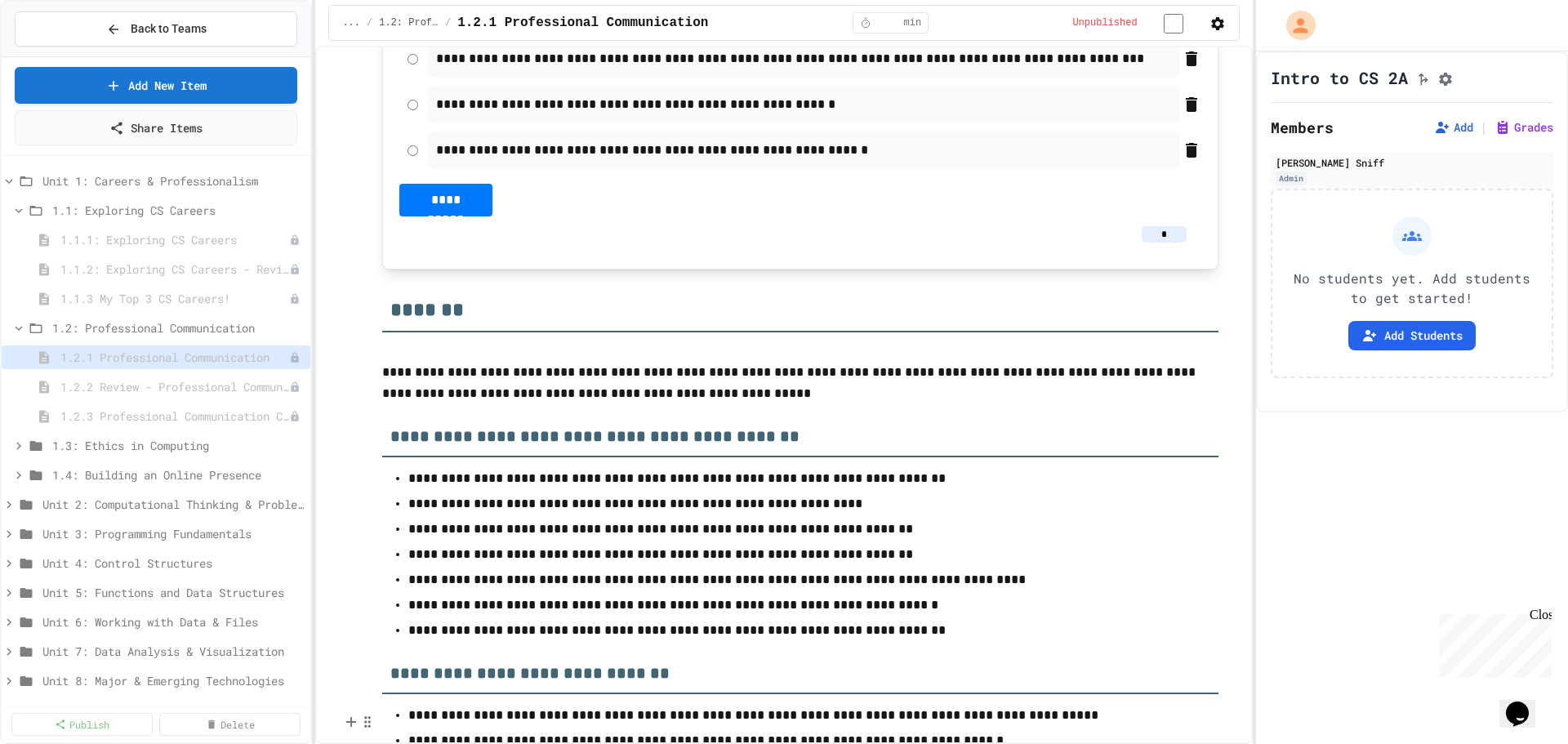
scroll to position [9828, 0]
